Goal: Task Accomplishment & Management: Manage account settings

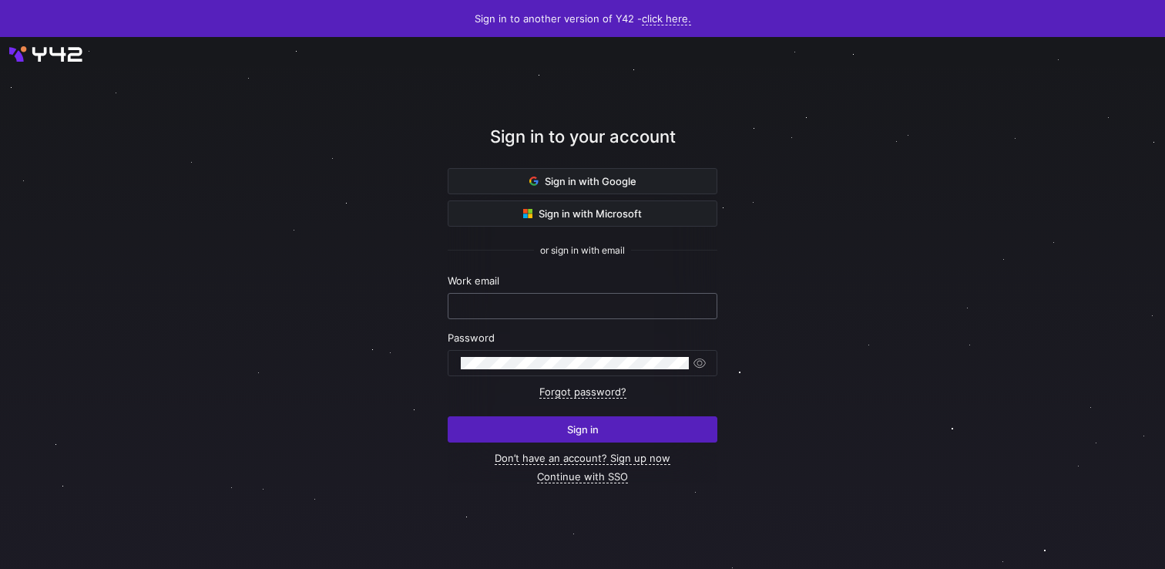
click at [497, 307] on input "text" at bounding box center [582, 306] width 243 height 12
type input "ppatida"
click at [571, 475] on link "Continue with SSO" at bounding box center [582, 476] width 91 height 13
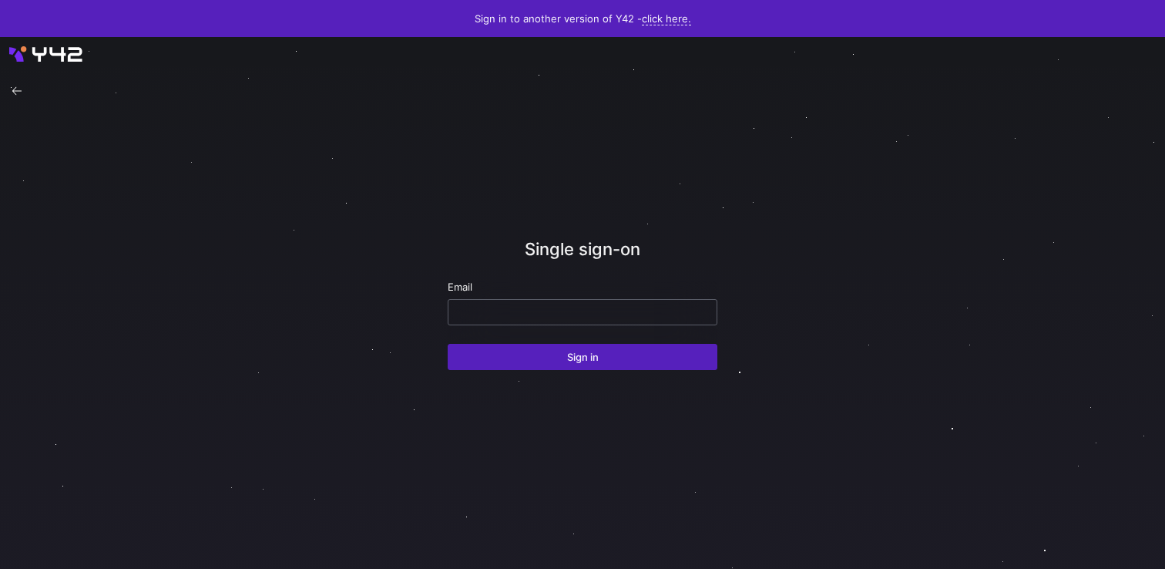
click at [555, 307] on input "email" at bounding box center [582, 312] width 243 height 12
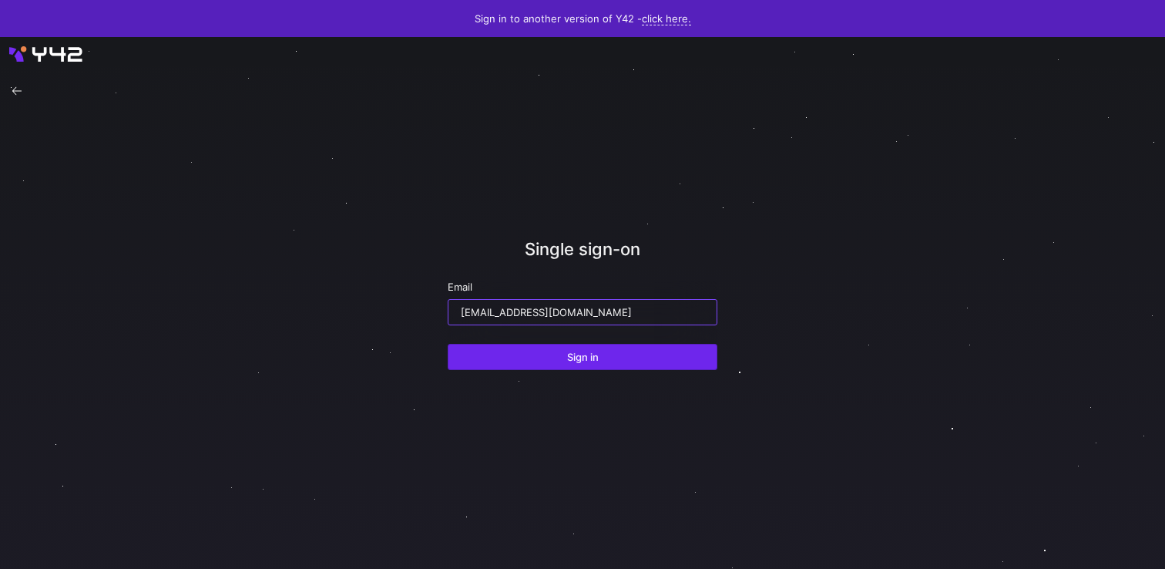
type input "[EMAIL_ADDRESS][DOMAIN_NAME]"
click at [579, 358] on span "Sign in" at bounding box center [583, 357] width 32 height 12
